Goal: Information Seeking & Learning: Learn about a topic

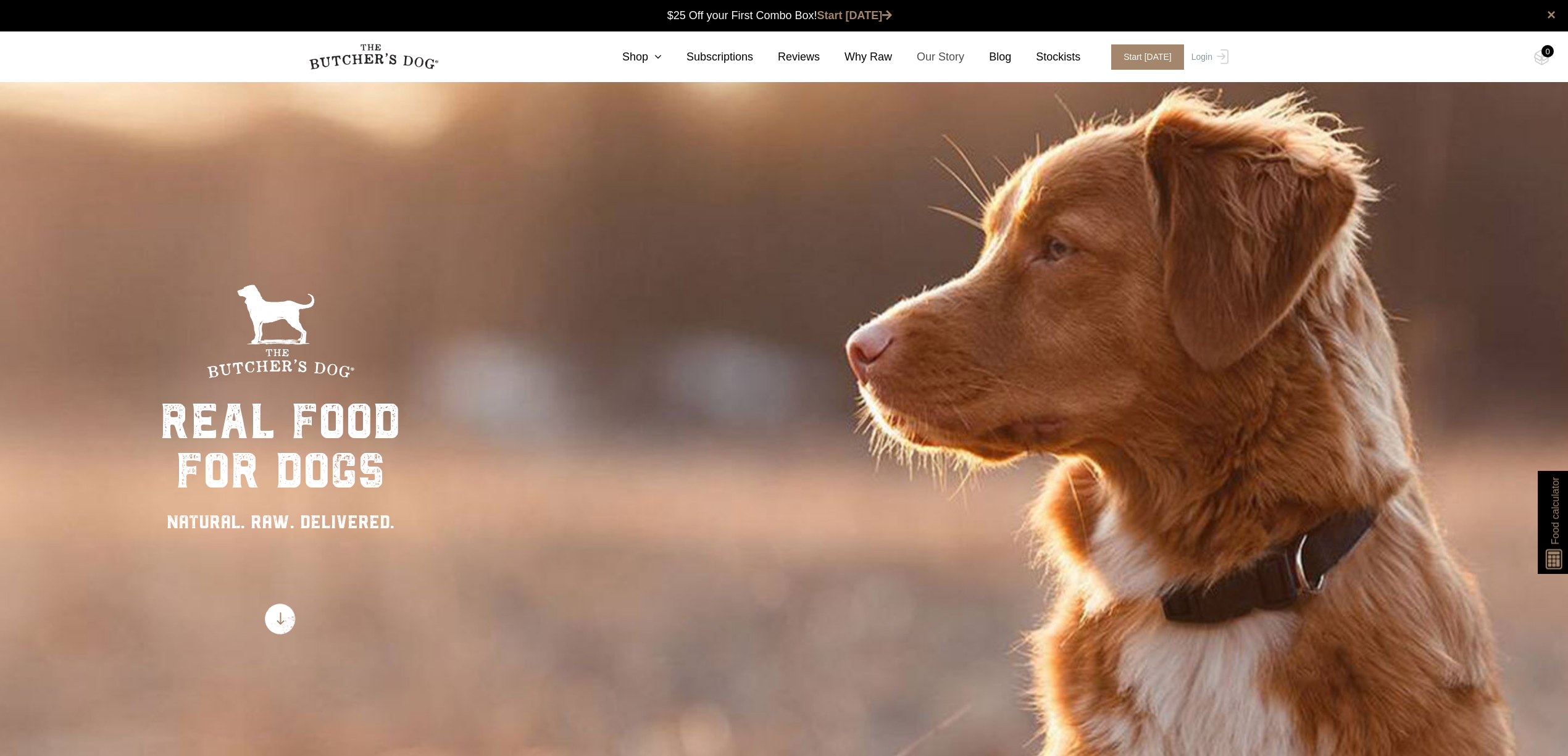
click at [945, 58] on link "Our Story" at bounding box center [928, 57] width 72 height 17
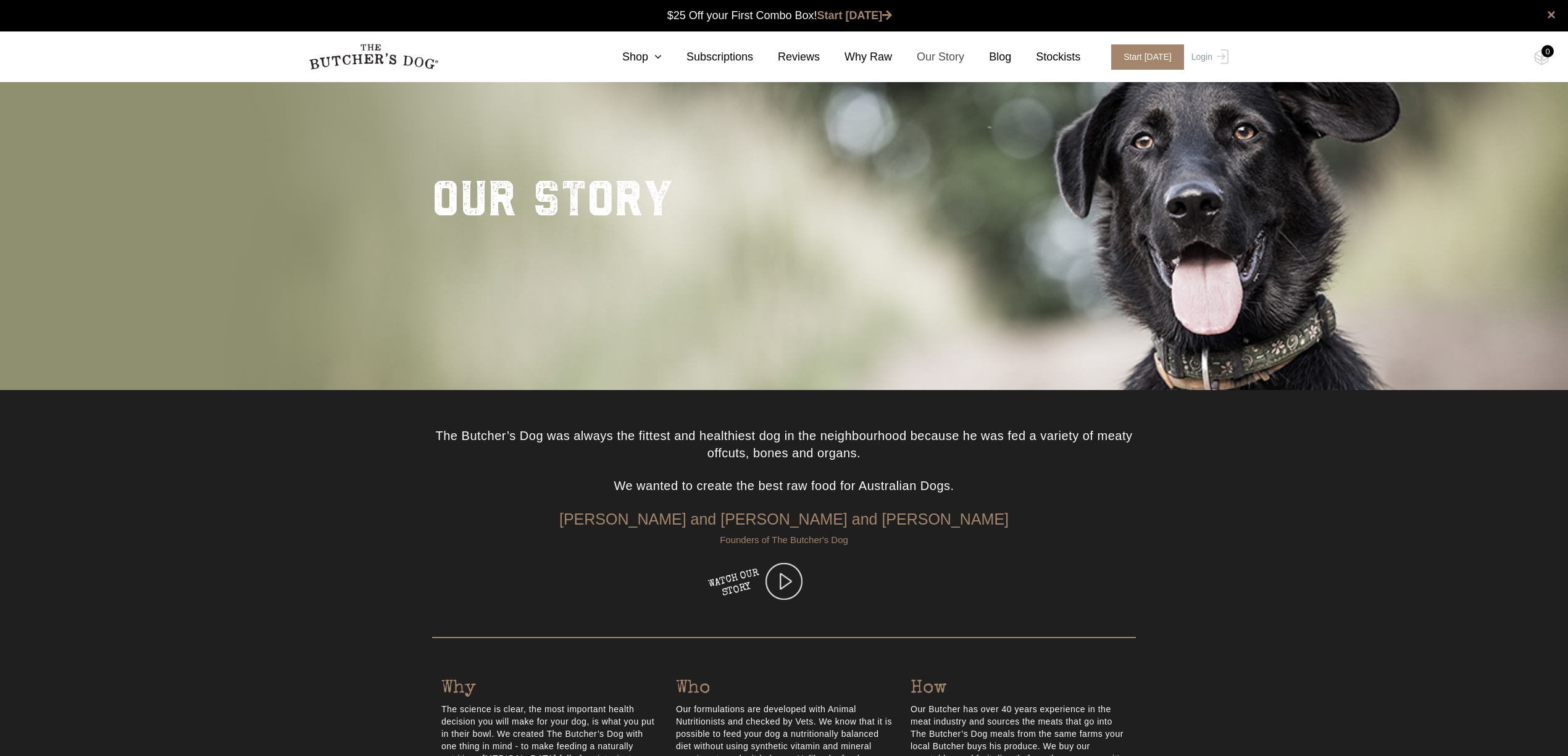
click at [953, 57] on link "Our Story" at bounding box center [928, 57] width 72 height 17
click at [662, 60] on icon at bounding box center [655, 57] width 14 height 11
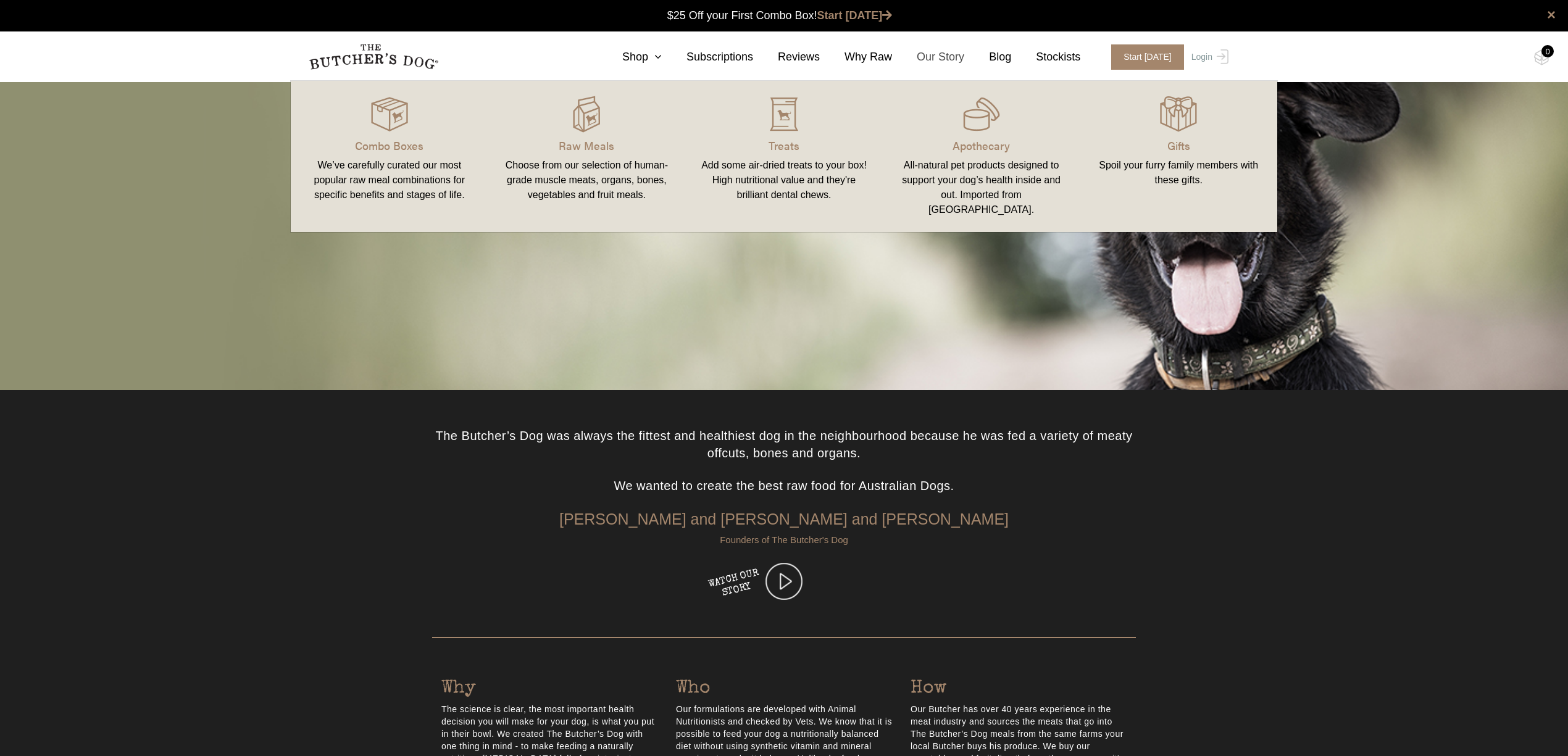
click at [934, 61] on link "Our Story" at bounding box center [928, 57] width 72 height 17
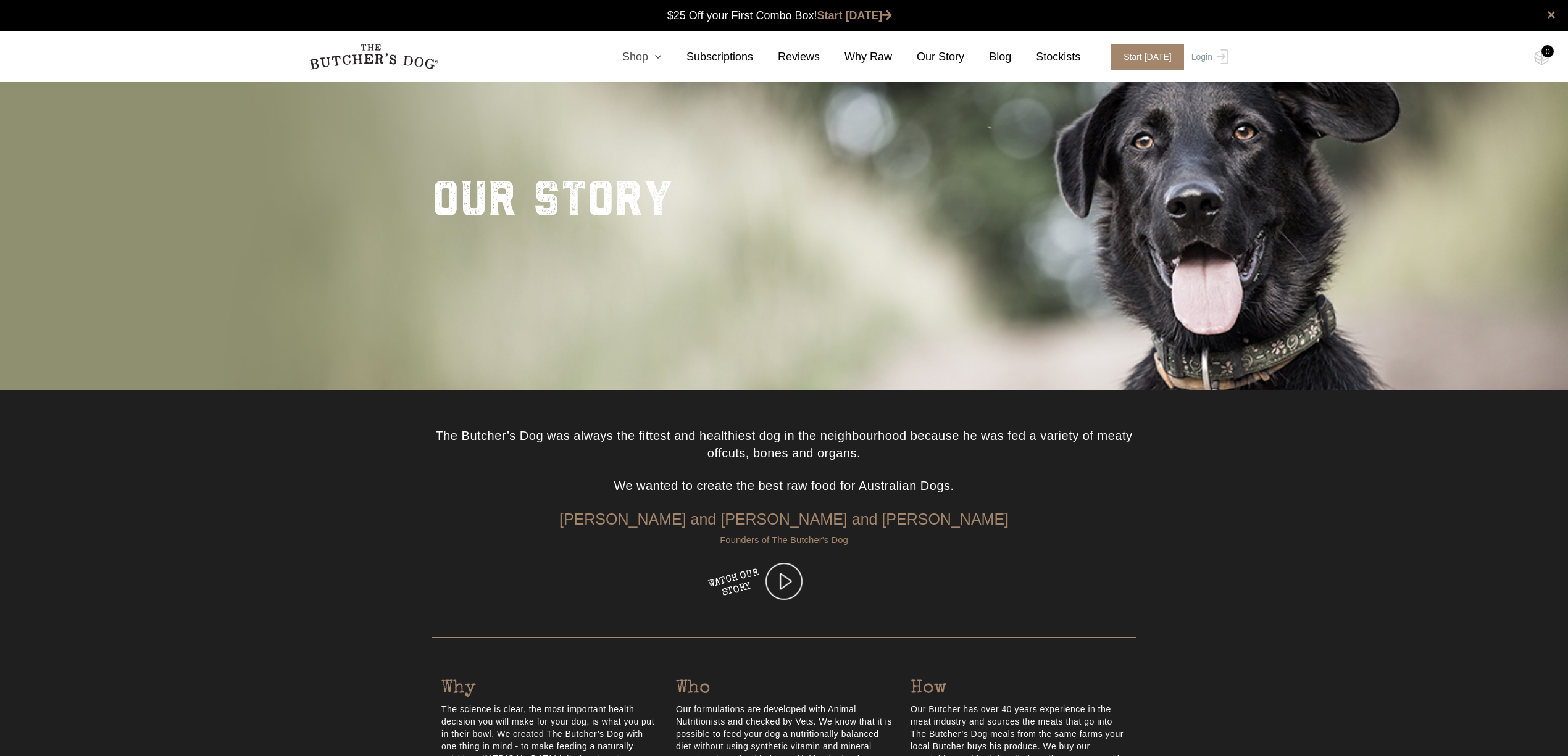
click at [657, 60] on link "Shop" at bounding box center [629, 57] width 64 height 17
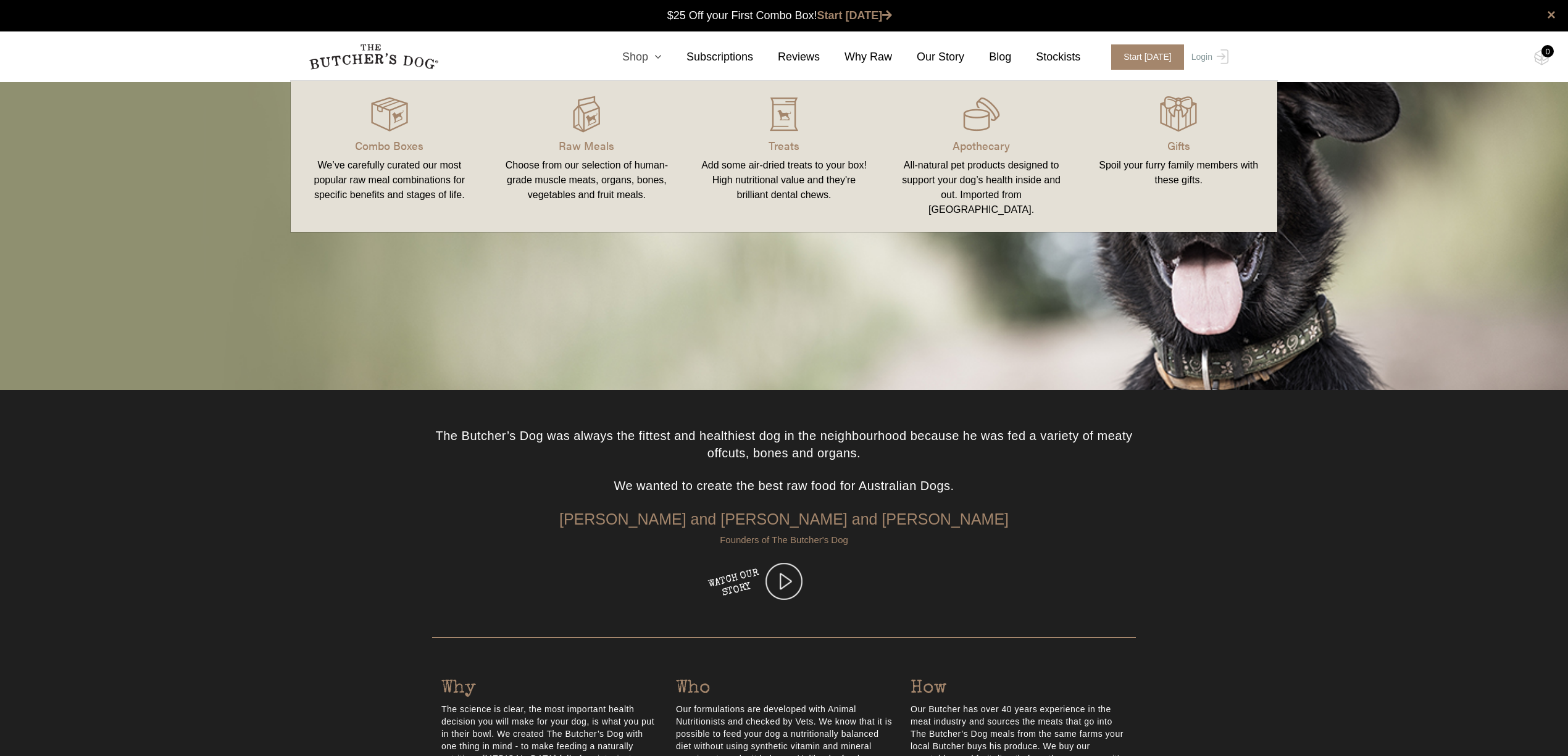
click at [653, 64] on link "Shop" at bounding box center [629, 57] width 64 height 17
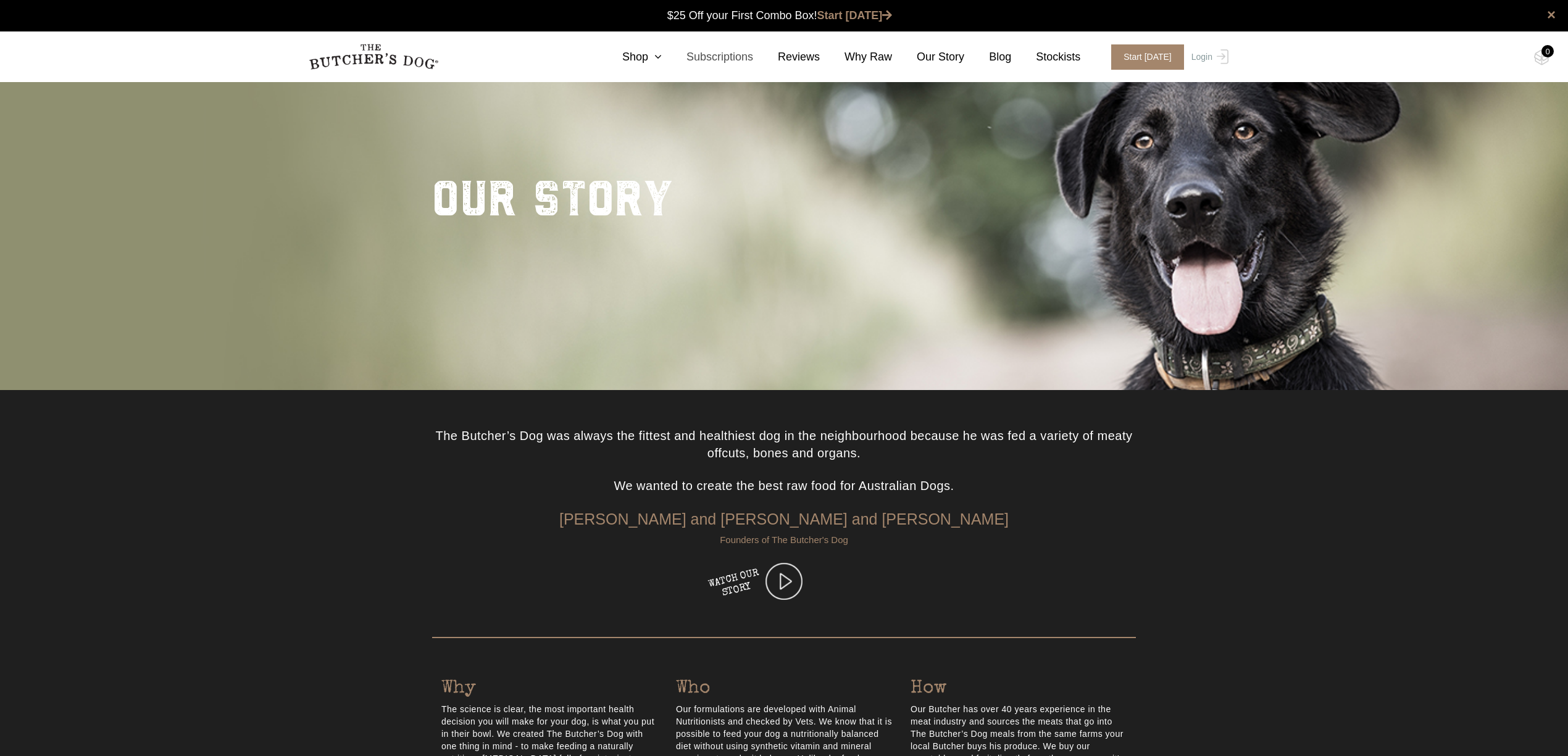
click at [719, 60] on link "Subscriptions" at bounding box center [707, 57] width 91 height 17
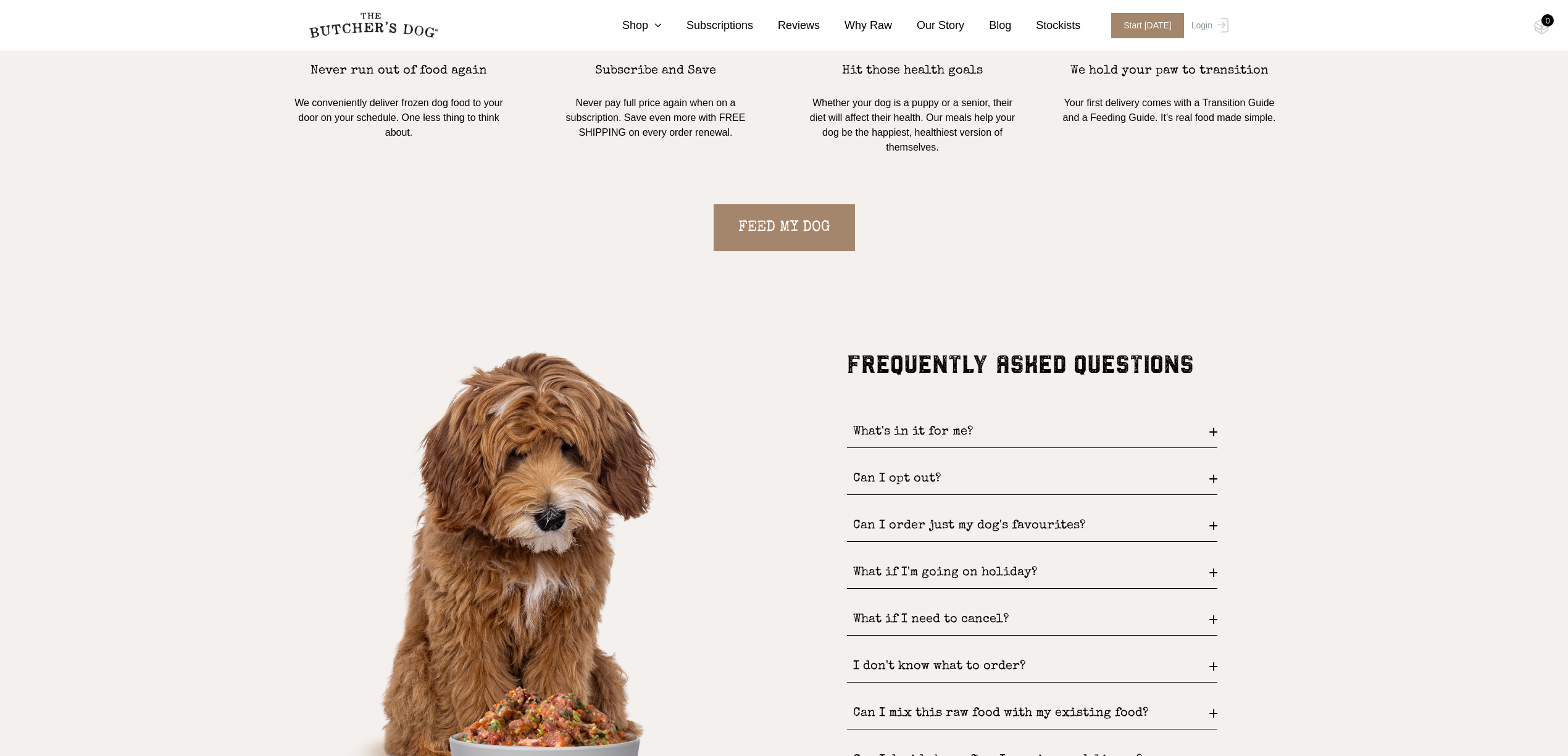
scroll to position [1728, 0]
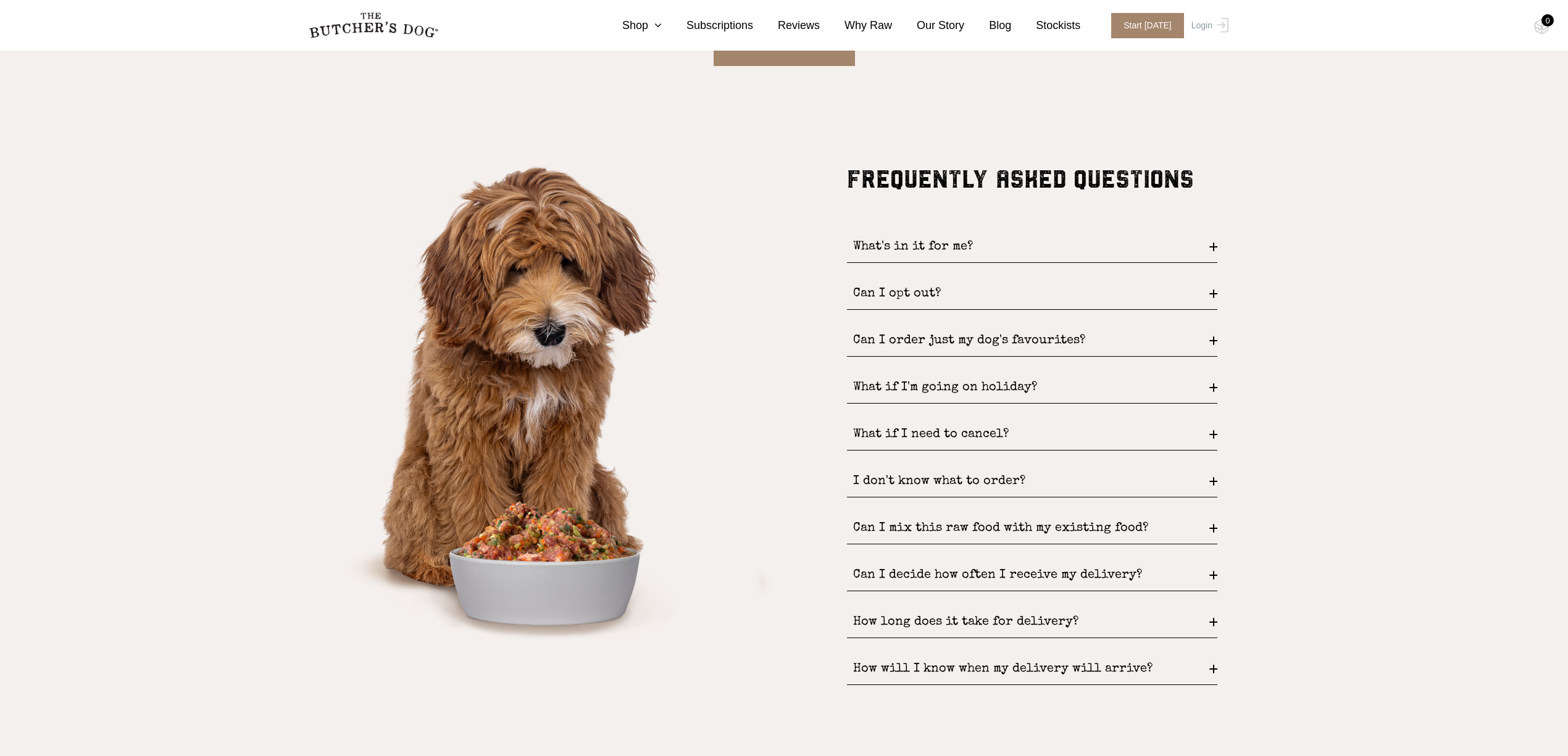
click at [1205, 477] on div "I don't know what to order?" at bounding box center [1032, 482] width 371 height 32
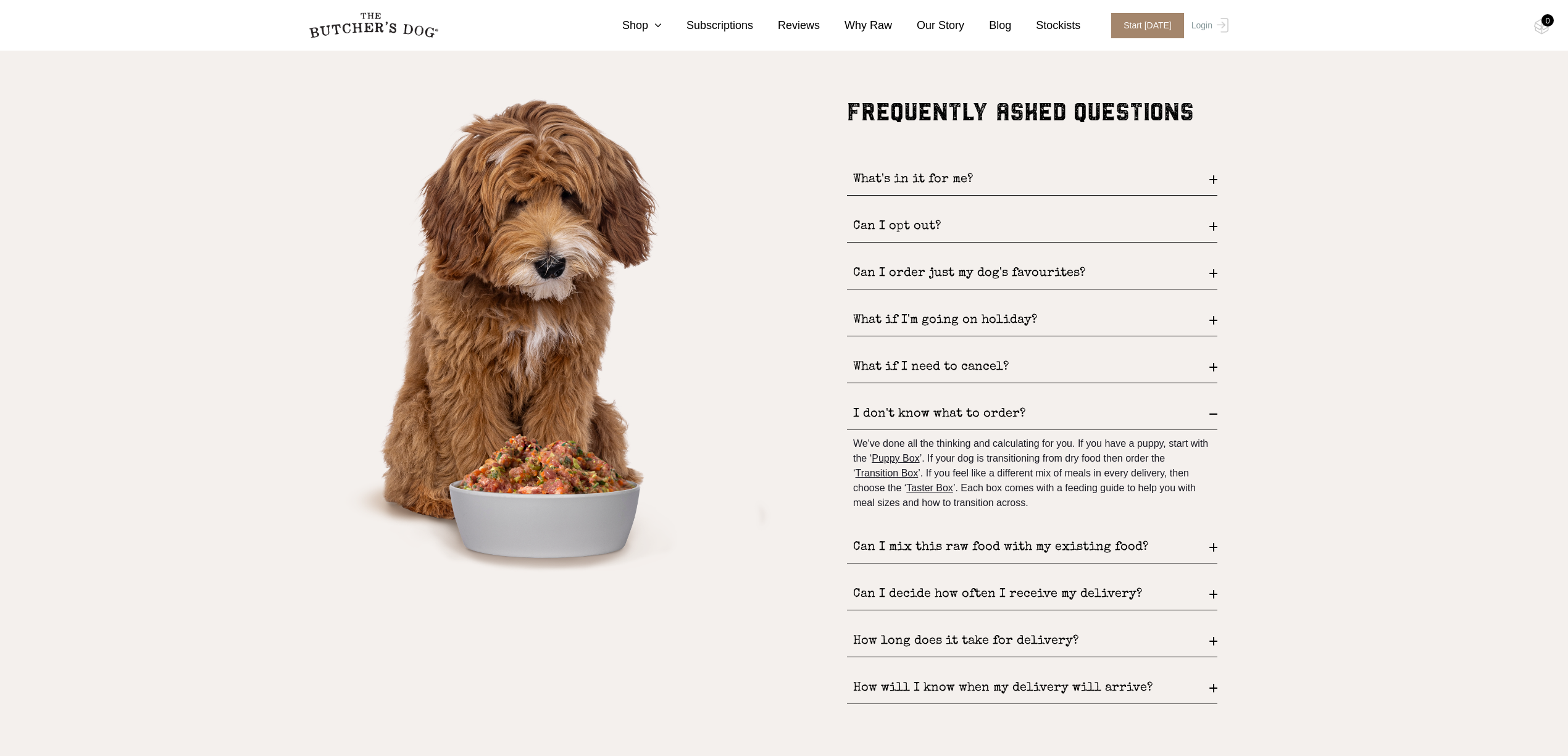
scroll to position [1892, 0]
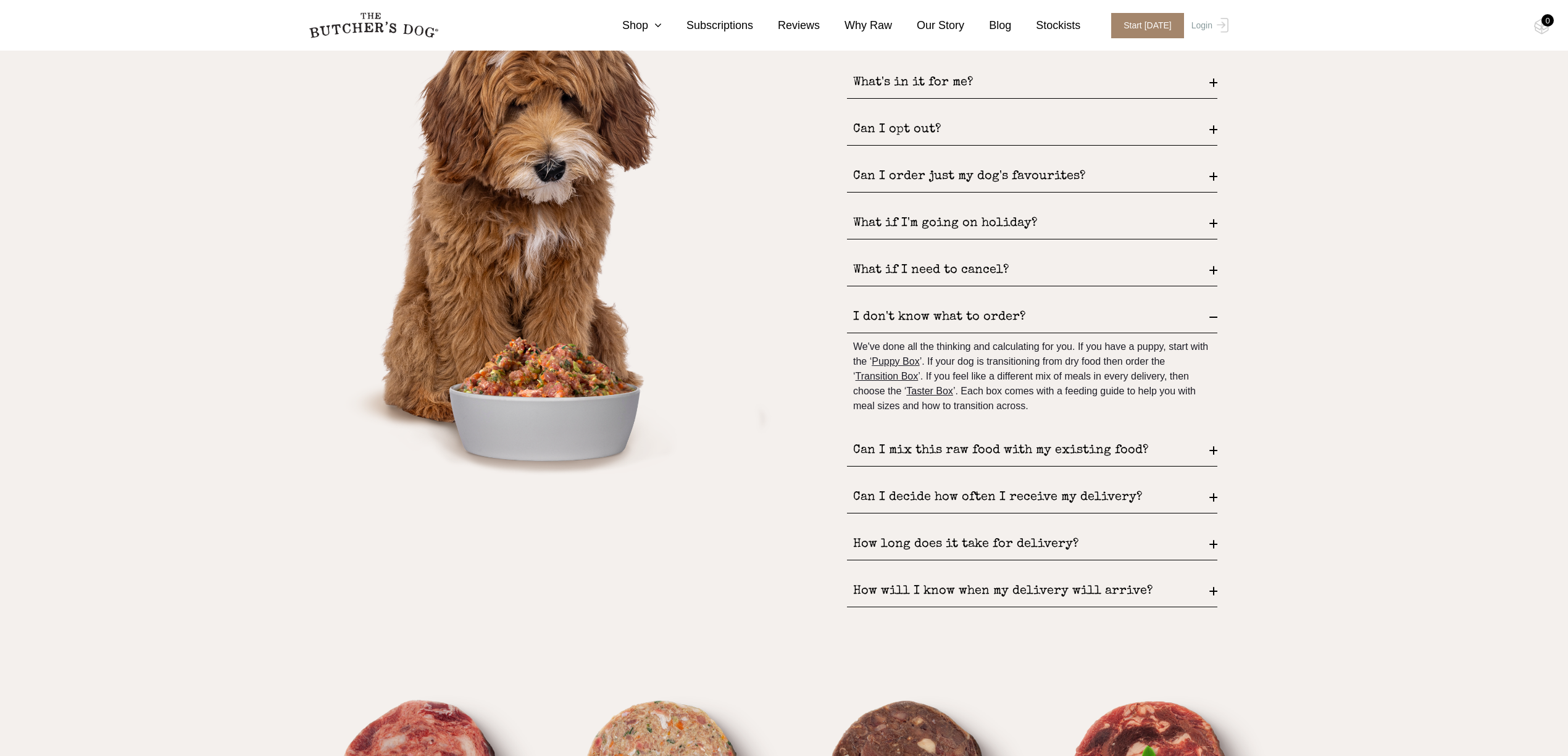
click at [1040, 549] on div "How long does it take for delivery?" at bounding box center [1032, 544] width 371 height 32
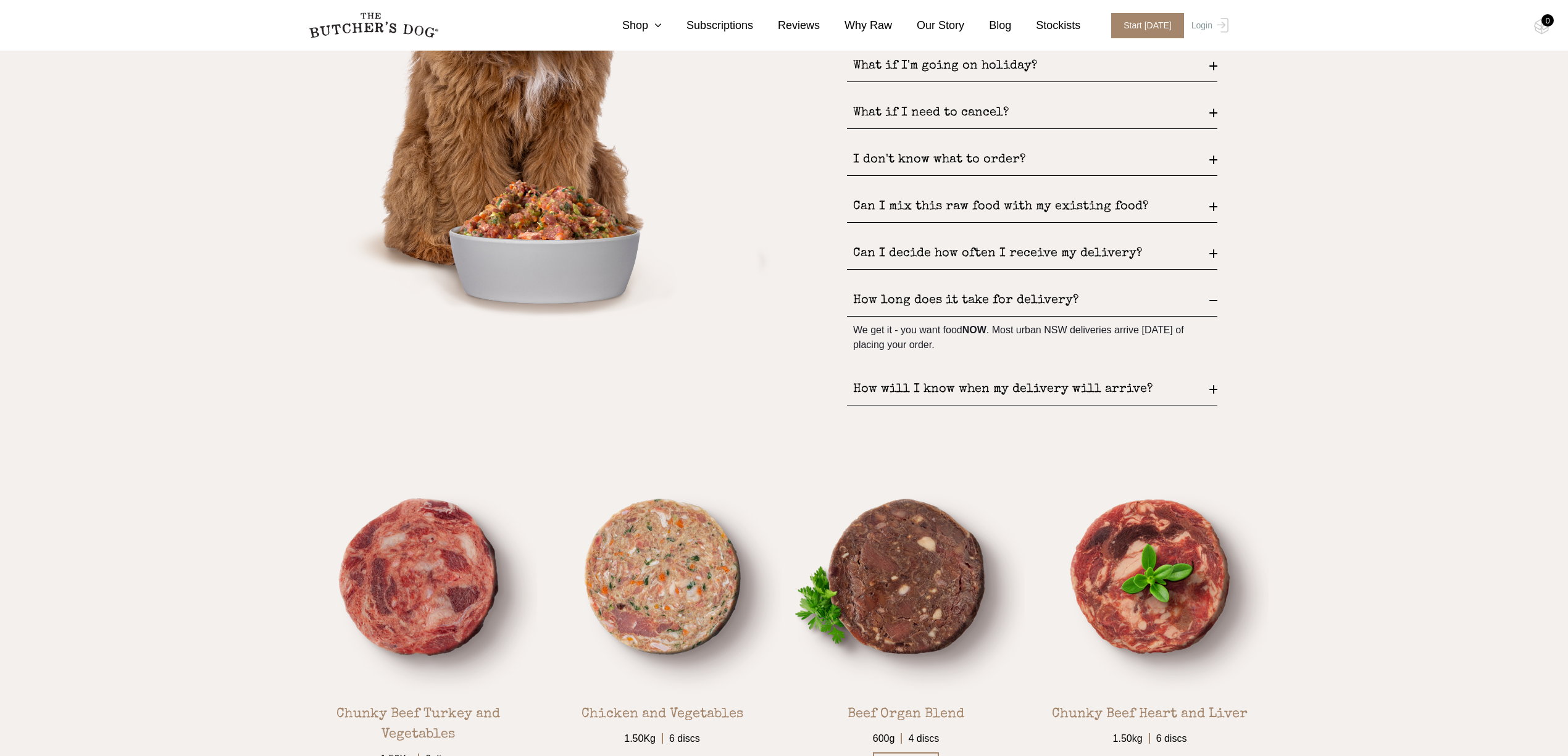
scroll to position [2050, 0]
click at [1141, 302] on div "How long does it take for delivery?" at bounding box center [1032, 300] width 371 height 32
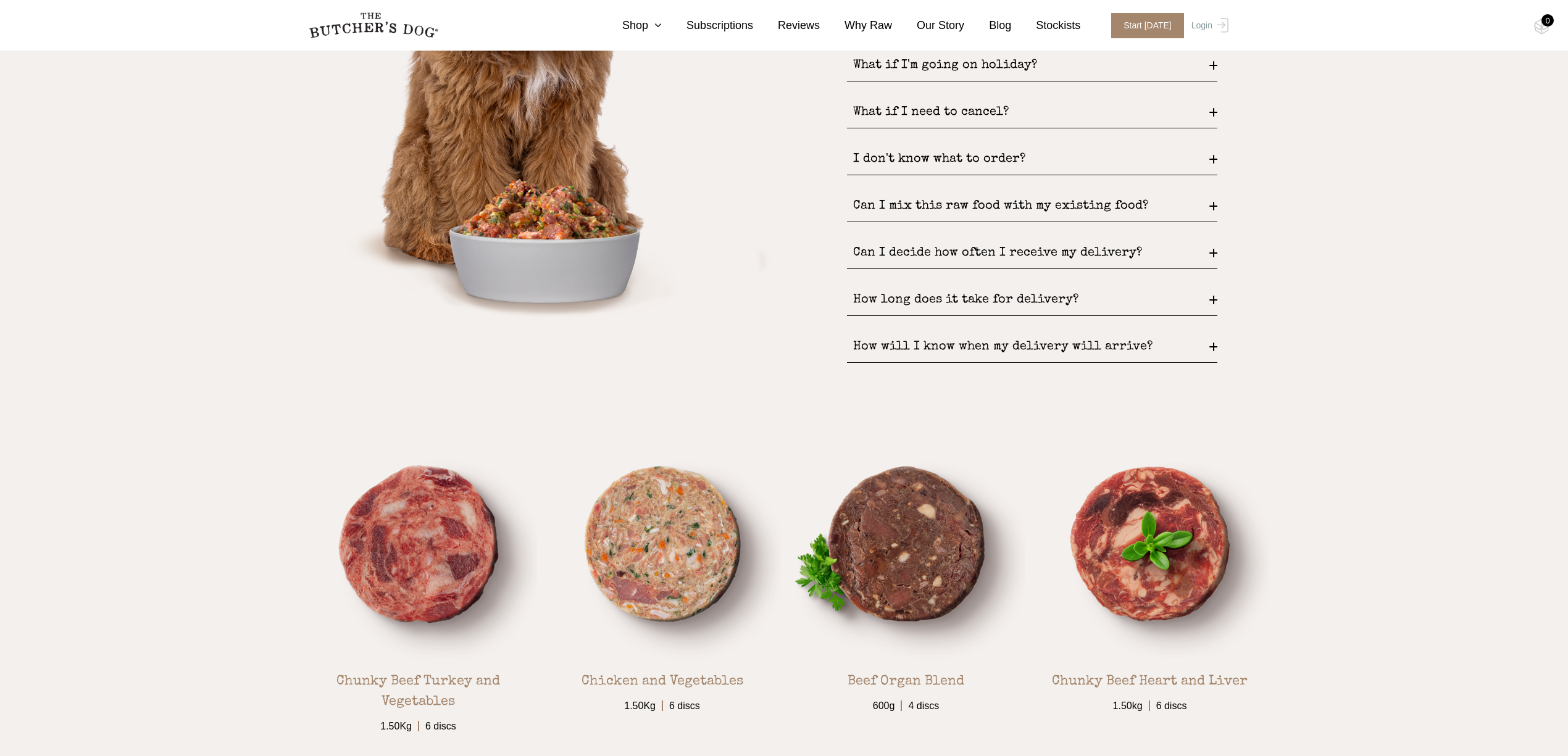
click at [1084, 259] on div "Can I decide how often I receive my delivery?" at bounding box center [1032, 253] width 371 height 32
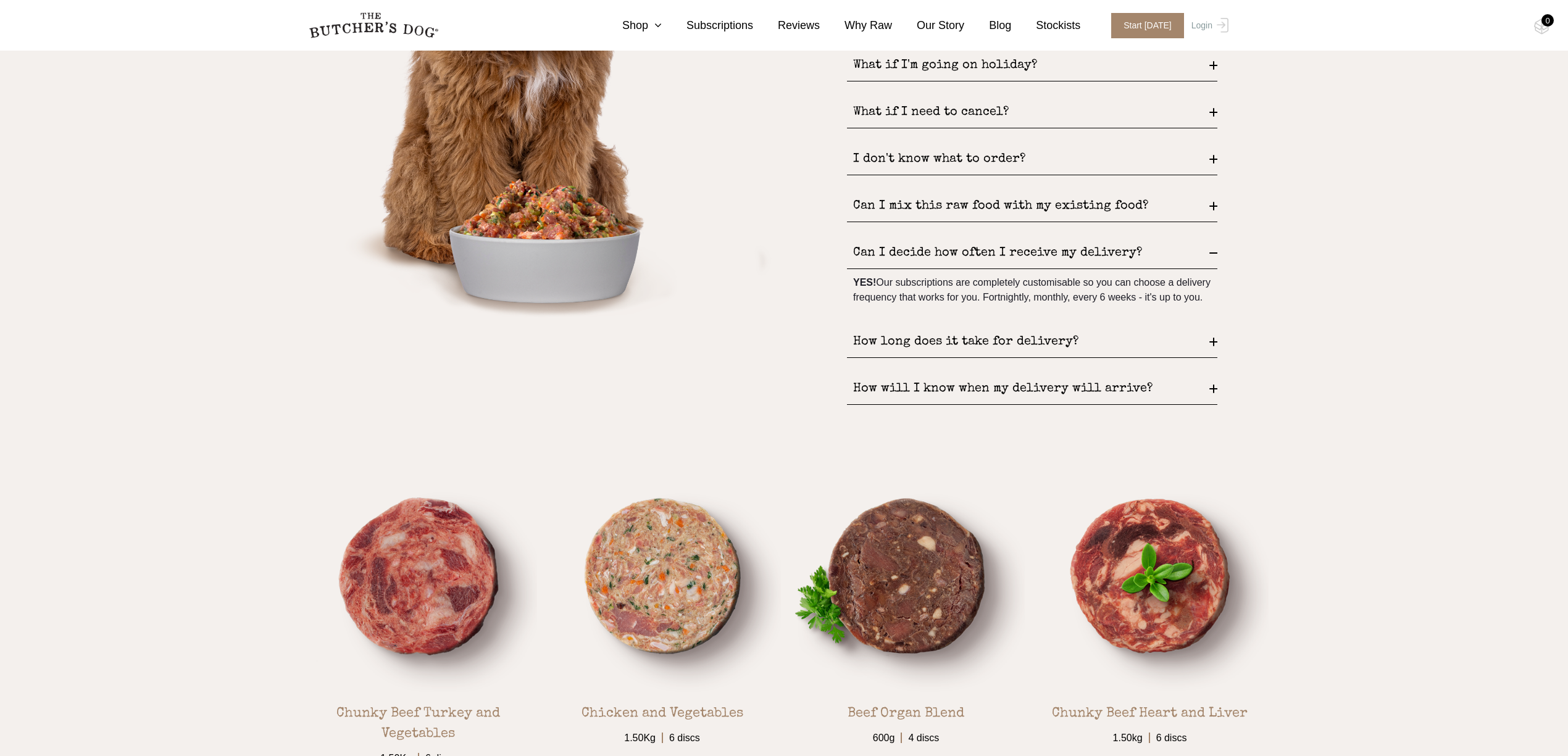
click at [930, 354] on div "How long does it take for delivery?" at bounding box center [1032, 342] width 371 height 32
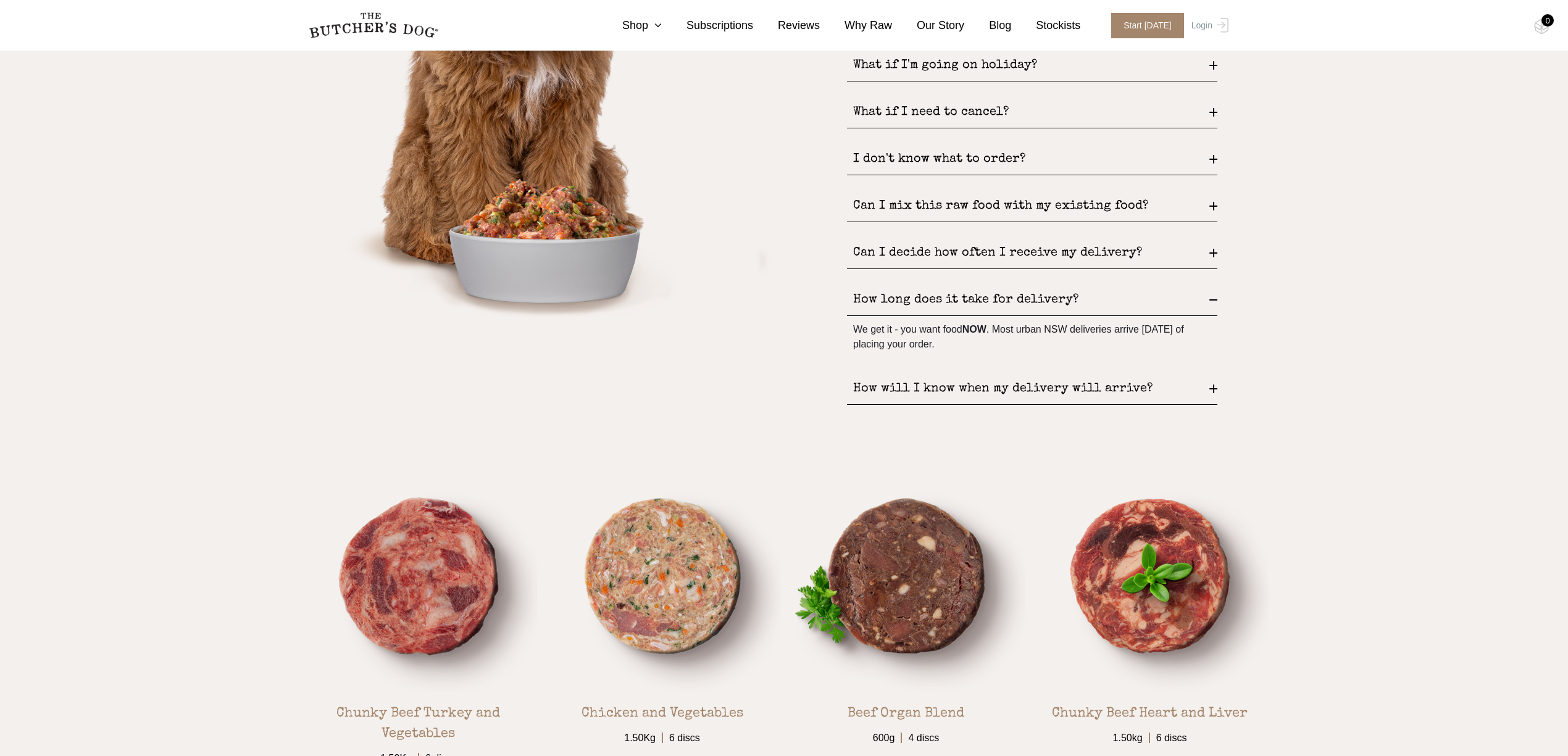
click at [931, 387] on div "How will I know when my delivery will arrive?" at bounding box center [1032, 389] width 371 height 32
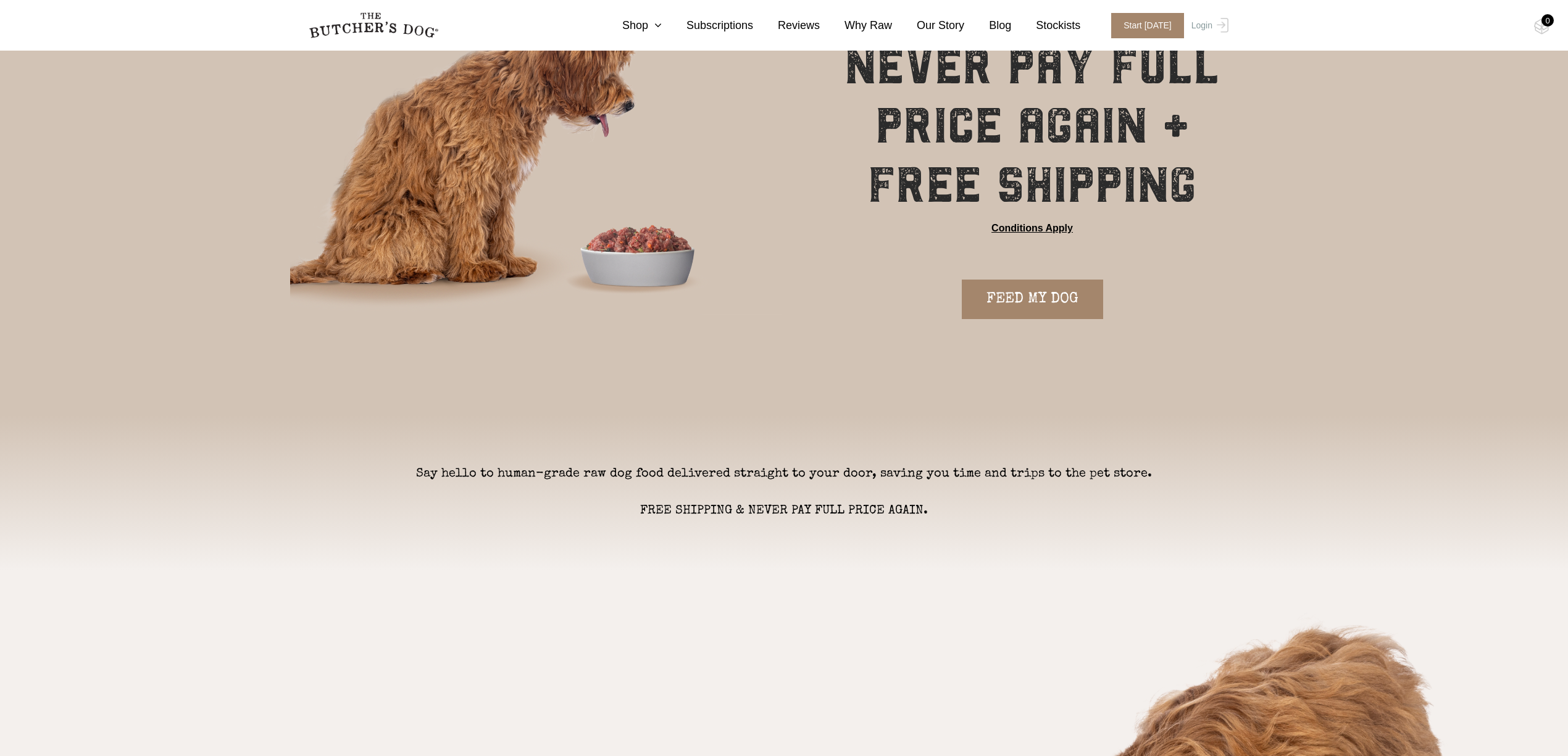
scroll to position [0, 0]
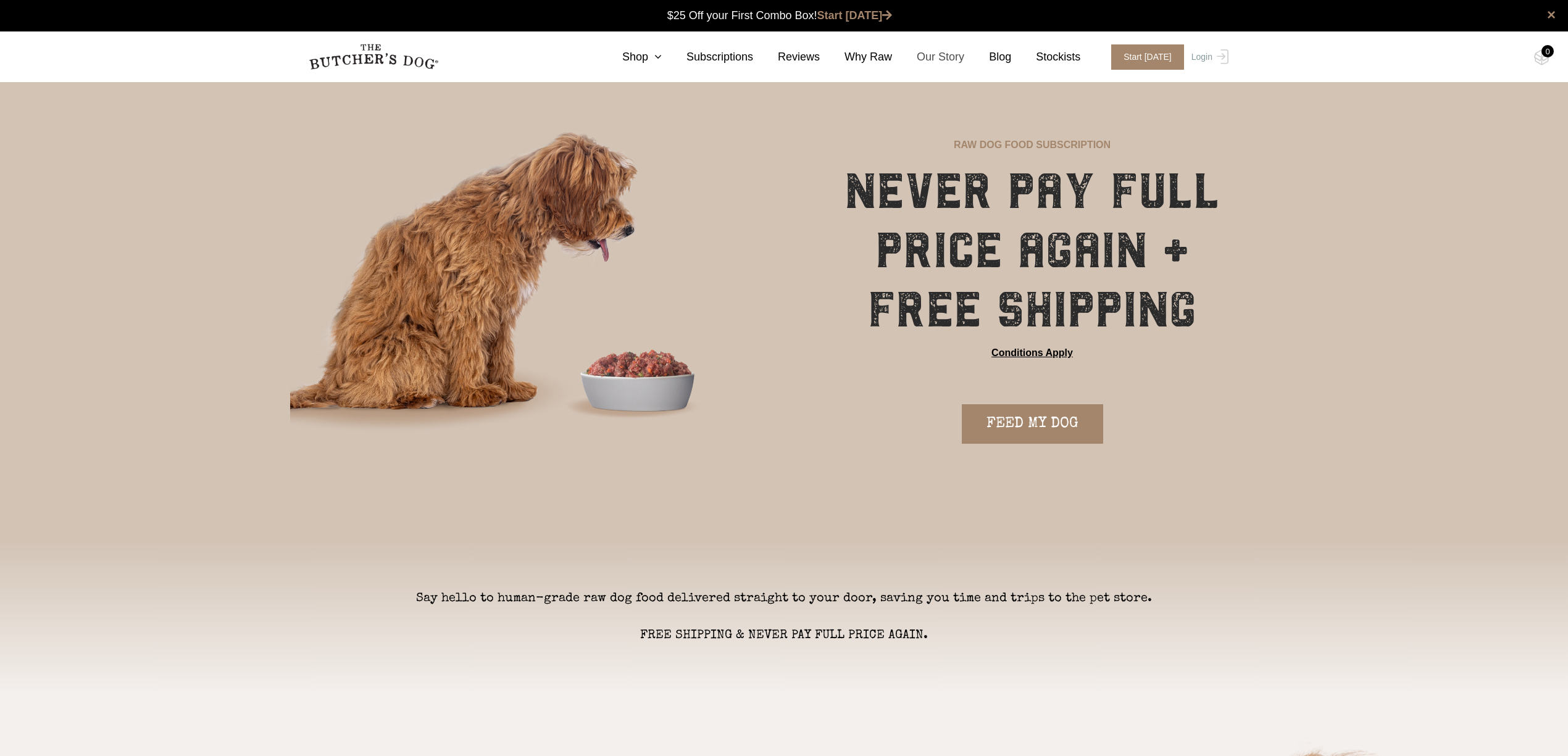
click at [948, 60] on link "Our Story" at bounding box center [928, 57] width 72 height 17
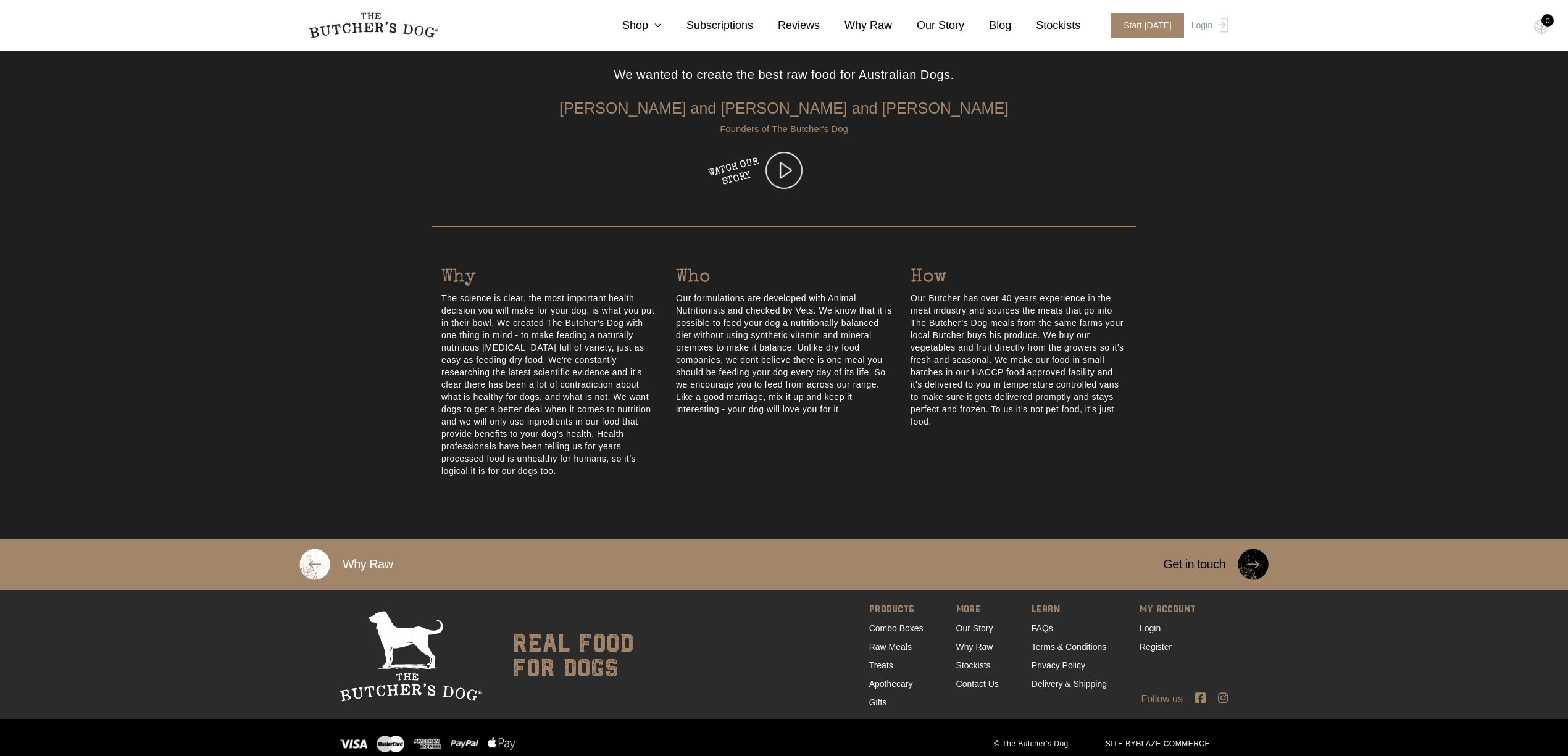
scroll to position [413, 0]
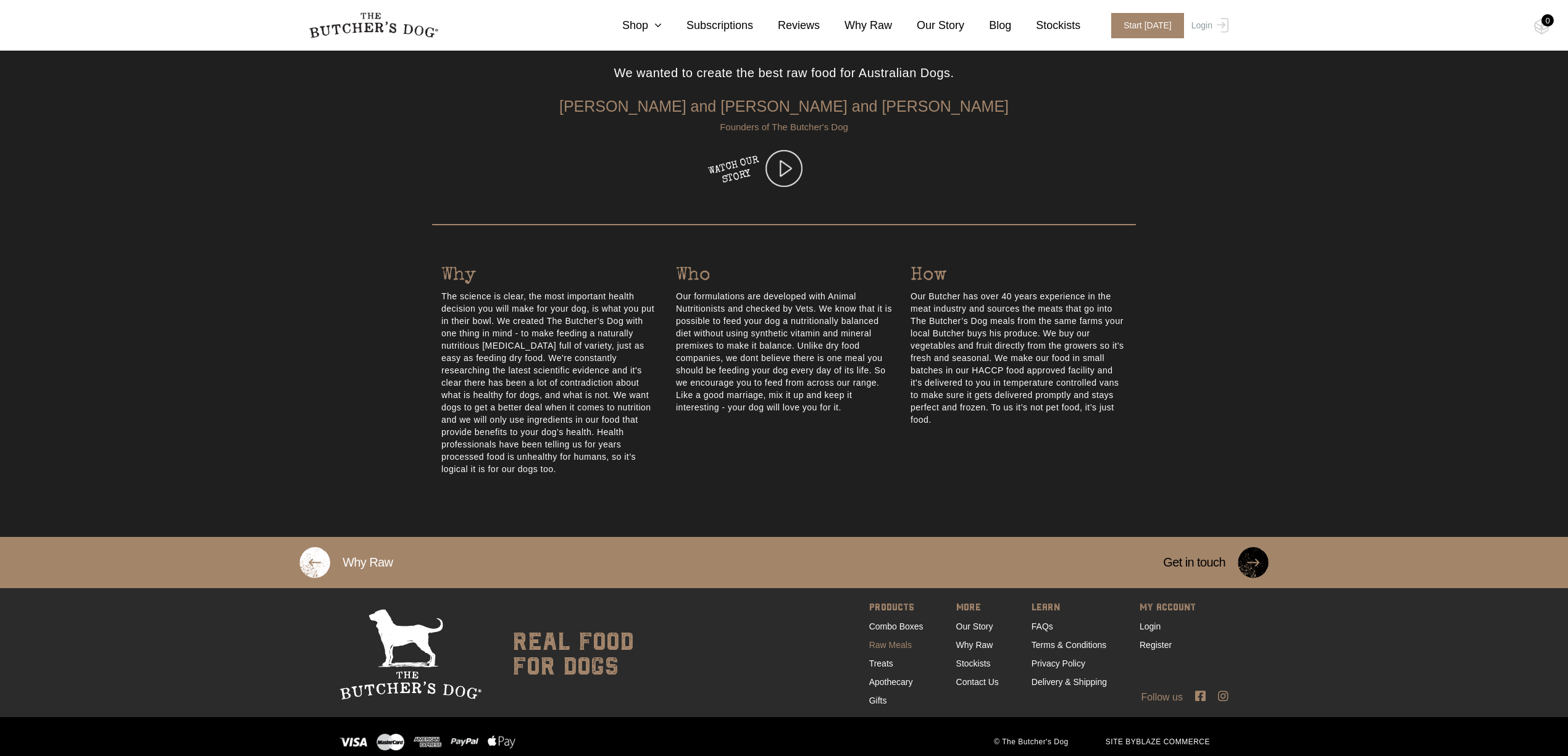
click at [900, 640] on link "Raw Meals" at bounding box center [890, 645] width 43 height 10
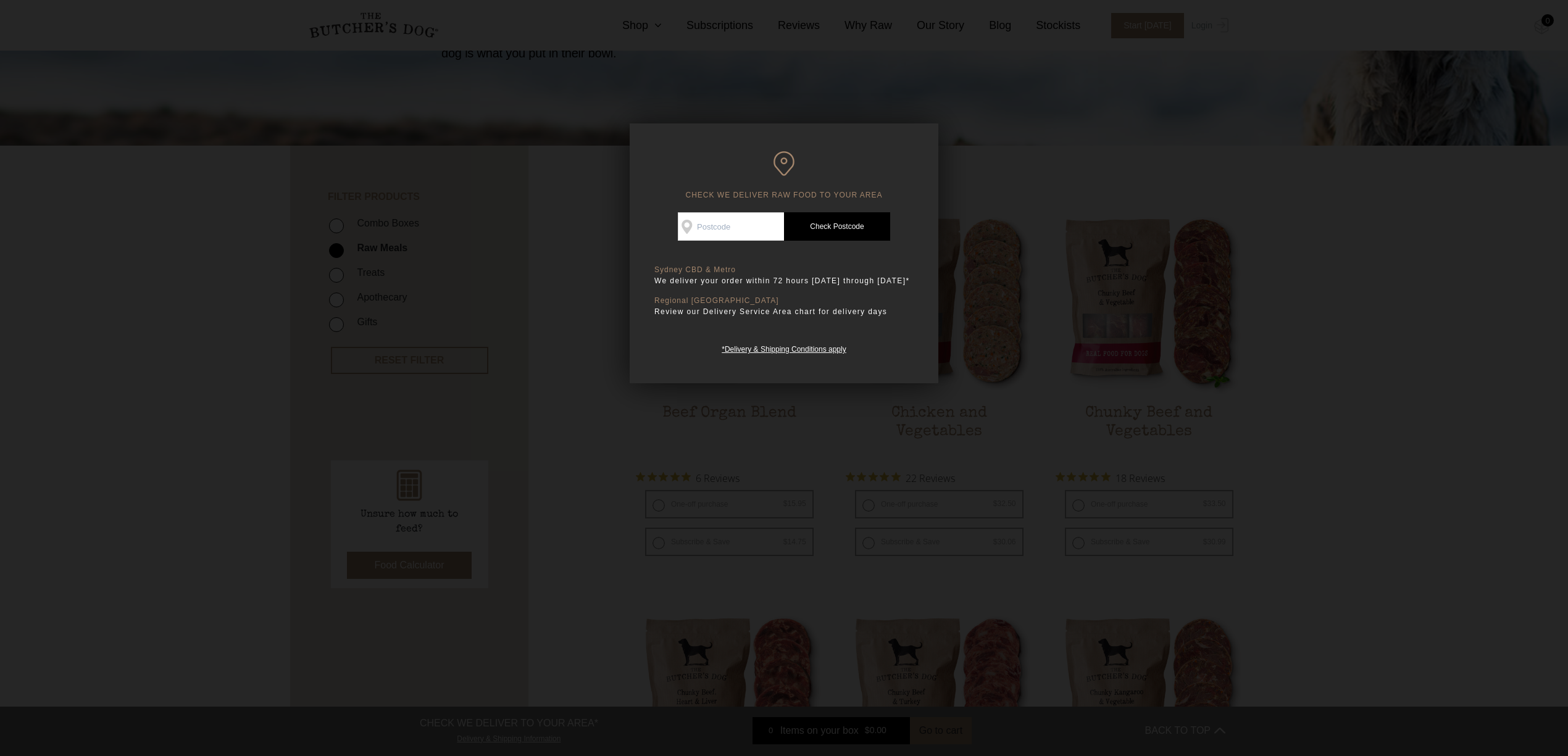
click at [905, 133] on div "CHECK WE DELIVER RAW FOOD TO YOUR AREA Good news! We deliver to your area Check…" at bounding box center [783, 253] width 309 height 260
click at [413, 470] on div at bounding box center [784, 378] width 1568 height 756
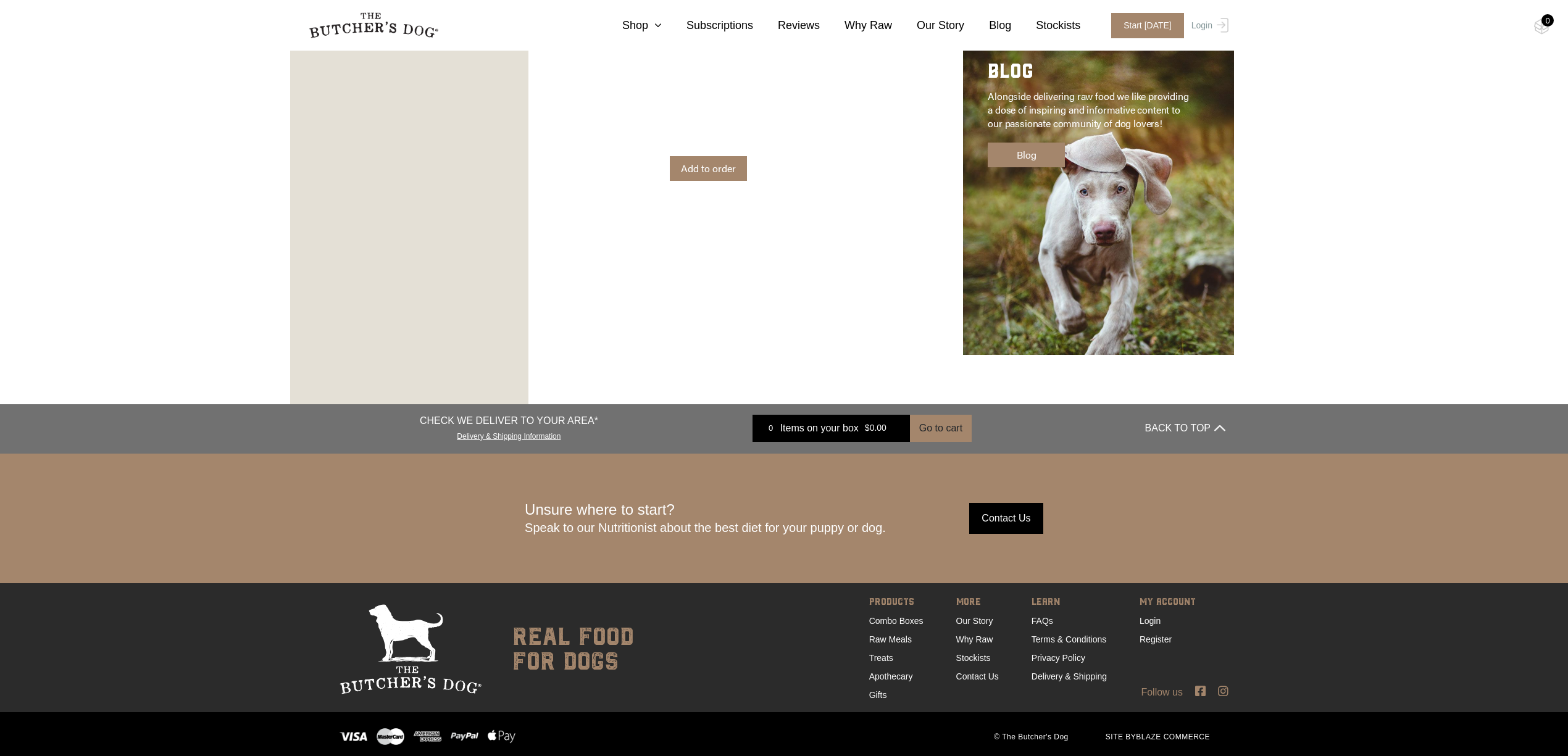
scroll to position [2007, 0]
